Goal: Task Accomplishment & Management: Complete application form

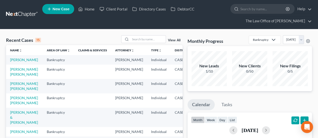
scroll to position [25, 0]
click at [135, 40] on input "search" at bounding box center [147, 39] width 35 height 7
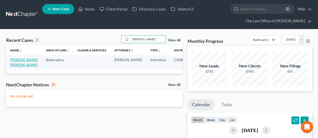
type input "[PERSON_NAME]"
click at [14, 67] on link "[PERSON_NAME] [PERSON_NAME]" at bounding box center [24, 62] width 28 height 9
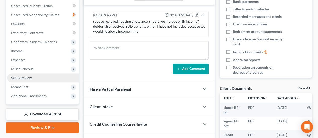
scroll to position [126, 0]
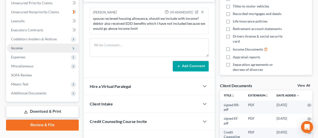
click at [26, 51] on span "Income" at bounding box center [43, 48] width 72 height 9
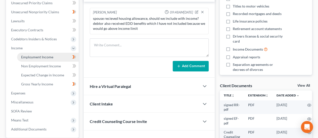
click at [30, 55] on span "Employment Income" at bounding box center [37, 57] width 32 height 4
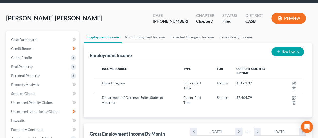
scroll to position [41, 0]
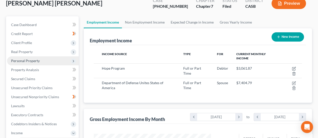
click at [37, 60] on span "Personal Property" at bounding box center [25, 61] width 29 height 4
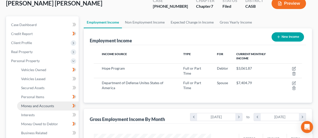
click at [39, 108] on span "Money and Accounts" at bounding box center [37, 106] width 33 height 4
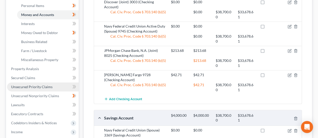
scroll to position [132, 0]
